Goal: Task Accomplishment & Management: Manage account settings

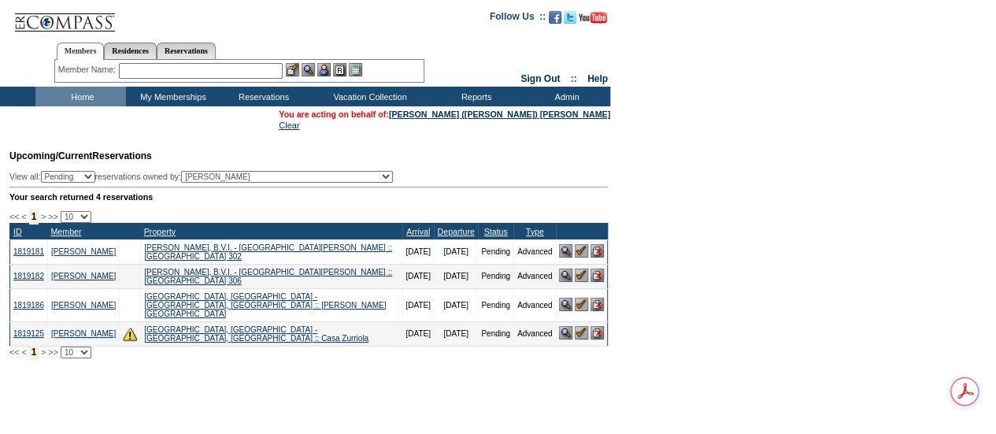
click at [563, 305] on img at bounding box center [565, 303] width 13 height 13
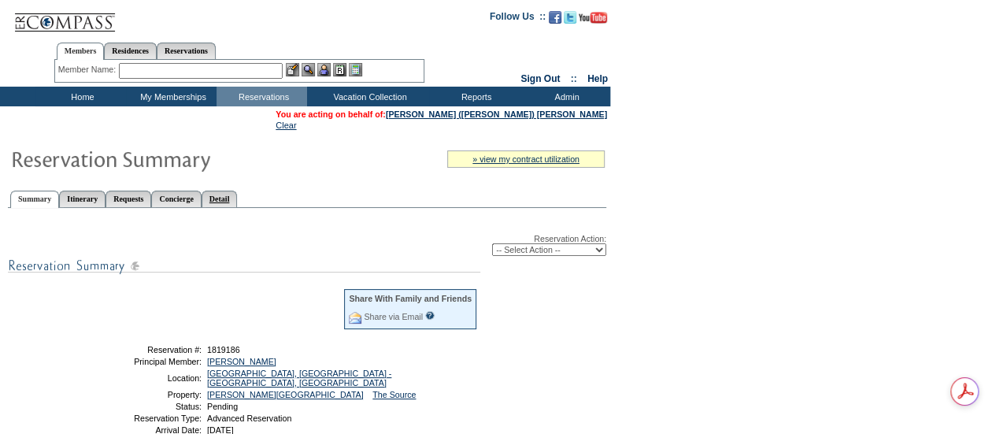
click at [238, 199] on link "Detail" at bounding box center [219, 198] width 36 height 17
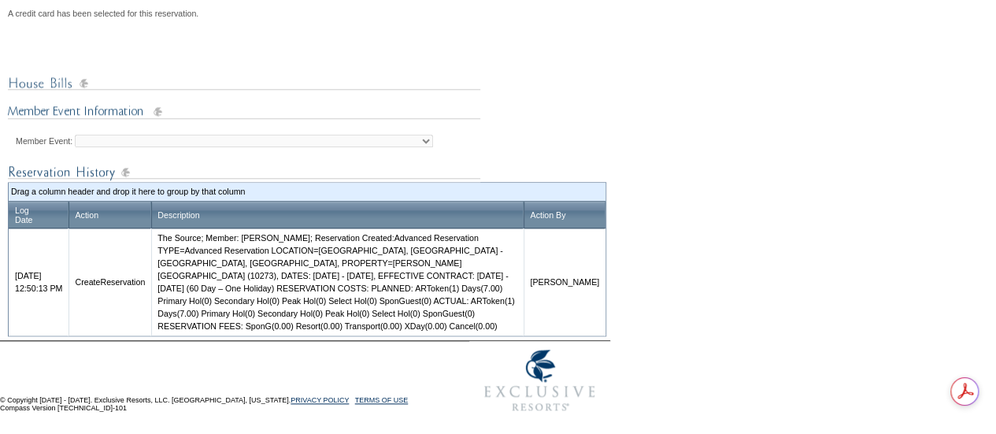
scroll to position [649, 0]
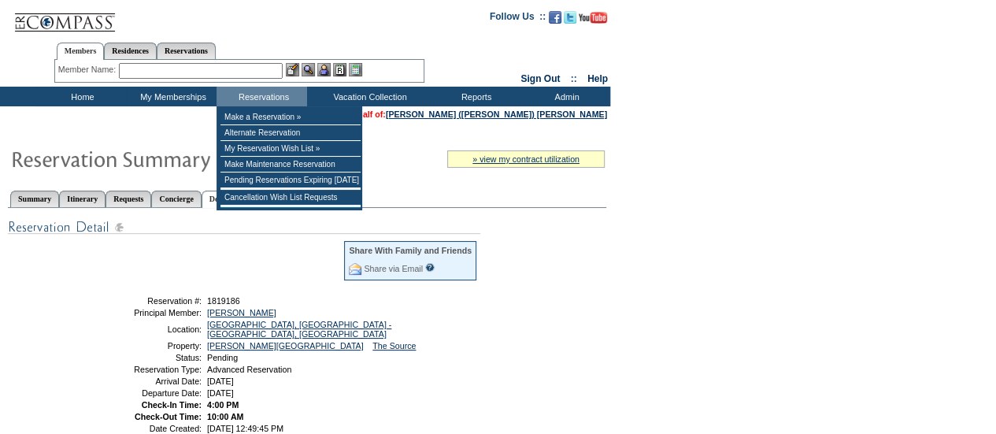
click at [254, 76] on input "text" at bounding box center [201, 71] width 164 height 16
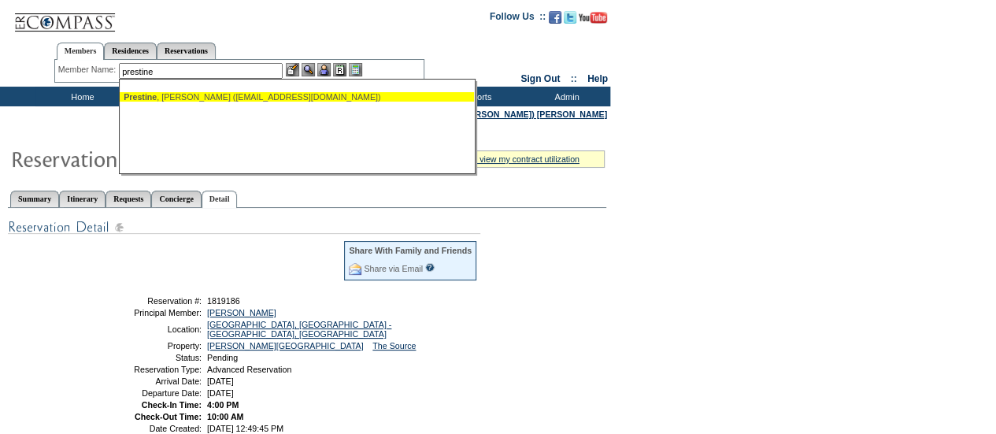
click at [195, 96] on div "Prestine , Scott (sprestine@yahoo.com)" at bounding box center [297, 96] width 346 height 9
type input "Prestine, Scott (sprestine@yahoo.com)"
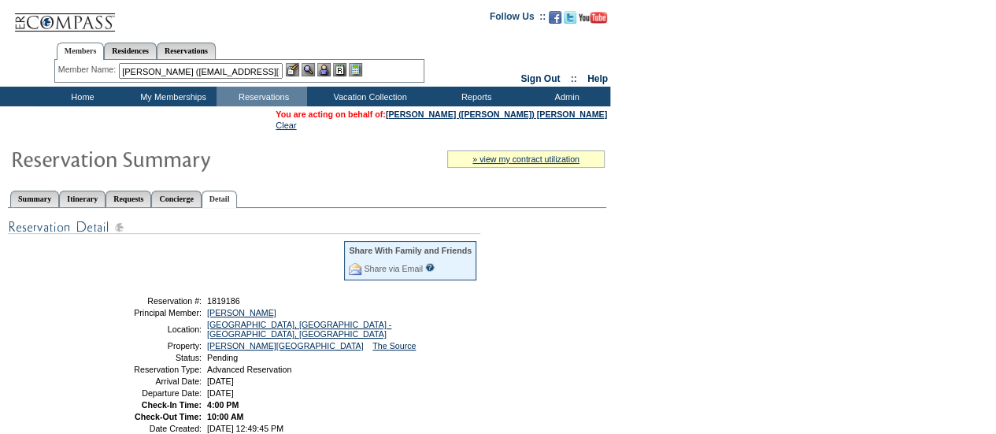
click at [325, 68] on img at bounding box center [323, 69] width 13 height 13
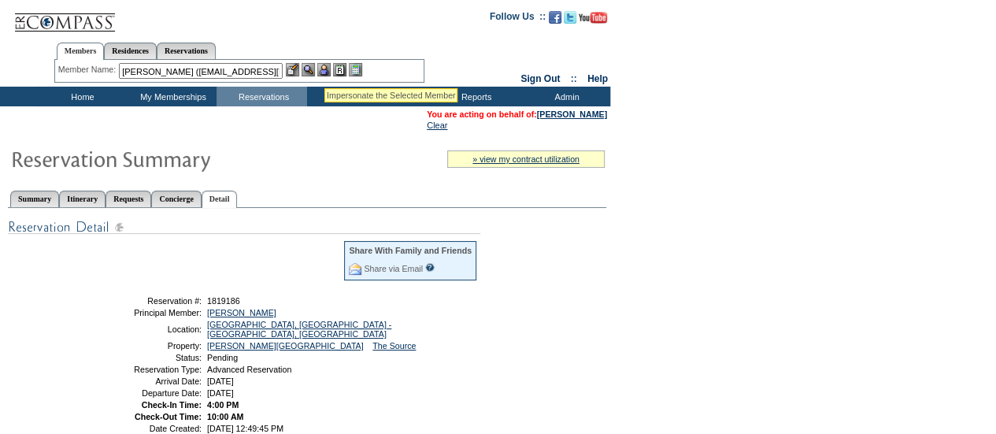
click at [315, 68] on img at bounding box center [307, 69] width 13 height 13
